Goal: Information Seeking & Learning: Learn about a topic

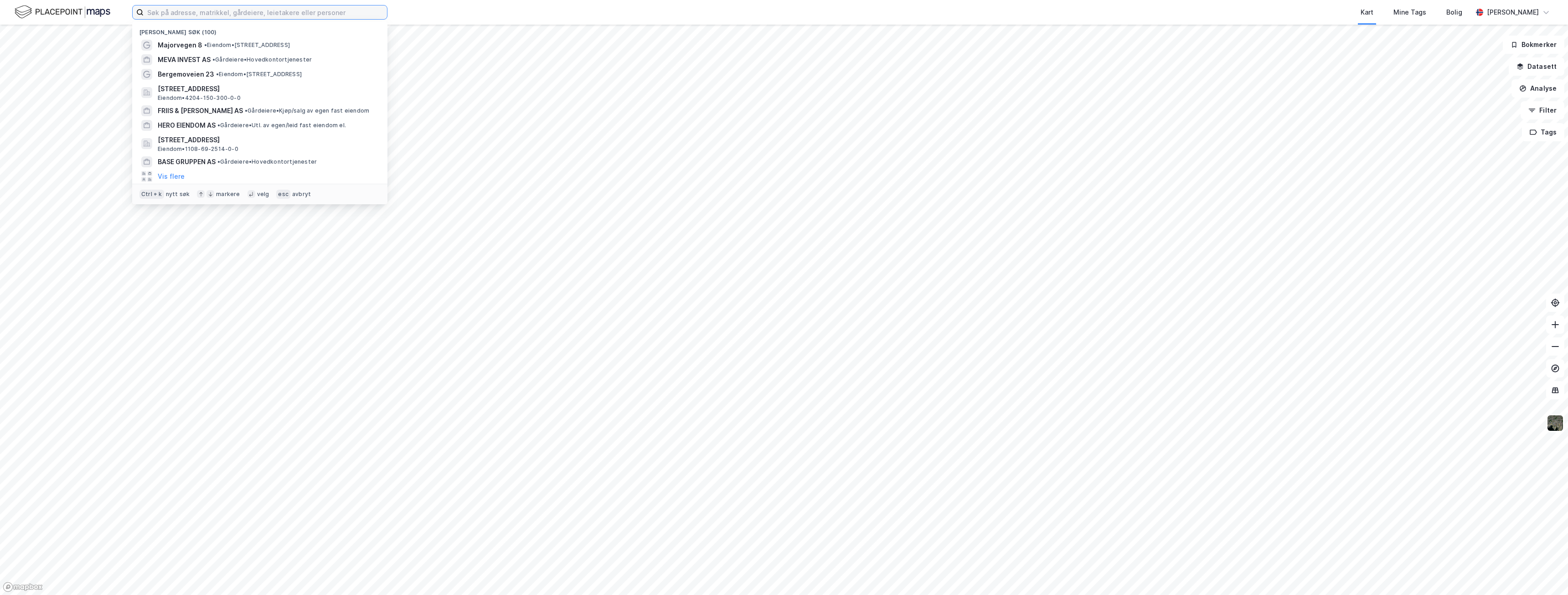
click at [255, 11] on input at bounding box center [265, 12] width 243 height 13
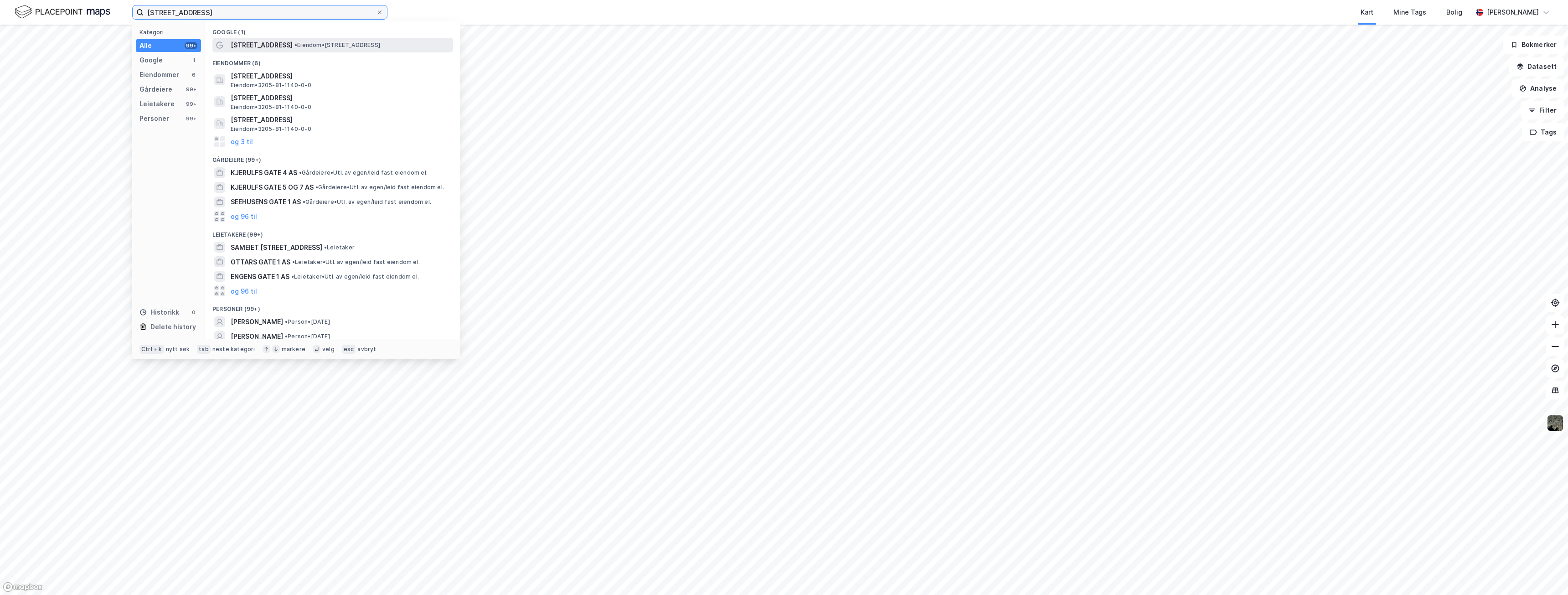
type input "[STREET_ADDRESS]"
click at [295, 44] on span "• Eiendom • [STREET_ADDRESS]" at bounding box center [337, 45] width 86 height 7
